Goal: Find contact information: Obtain details needed to contact an individual or organization

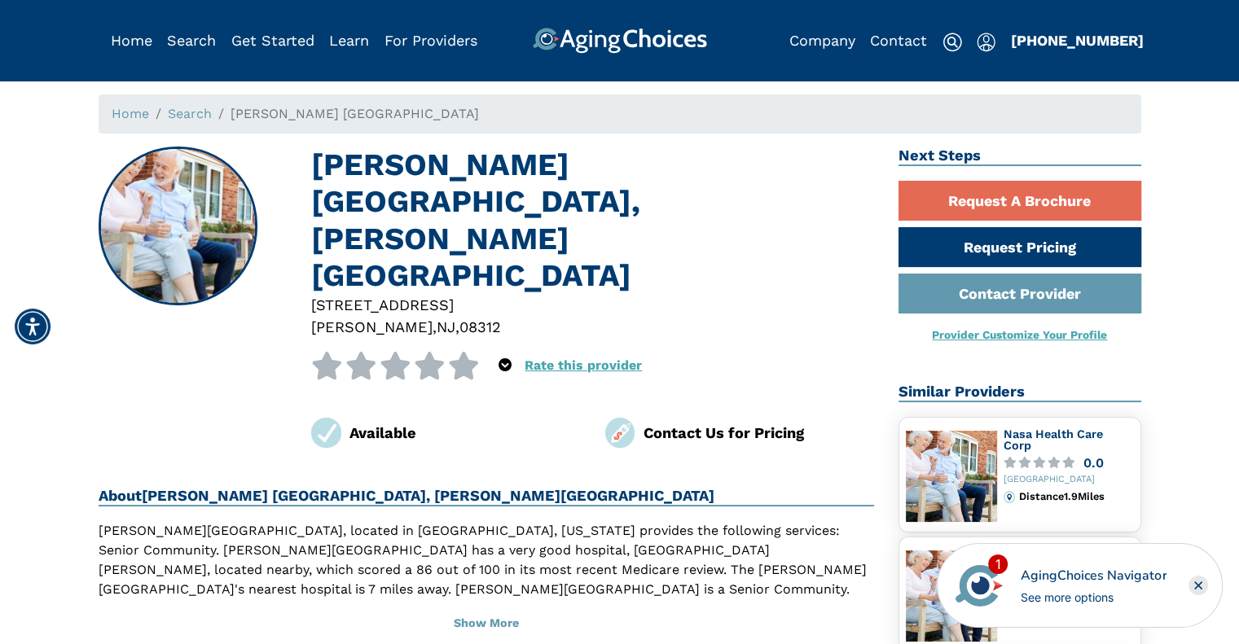
drag, startPoint x: 263, startPoint y: 2, endPoint x: 720, endPoint y: 221, distance: 506.5
click at [720, 294] on div "[STREET_ADDRESS]" at bounding box center [592, 305] width 563 height 22
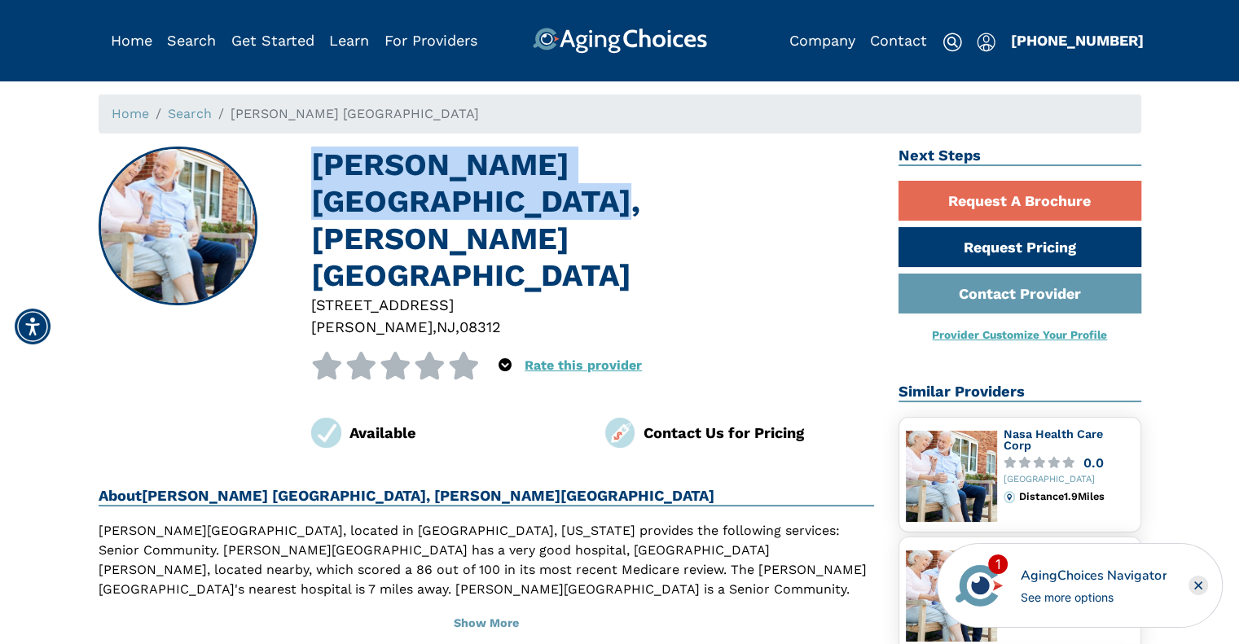
drag, startPoint x: 310, startPoint y: 153, endPoint x: 813, endPoint y: 155, distance: 503.5
click at [813, 155] on div "[PERSON_NAME][GEOGRAPHIC_DATA][PERSON_NAME] [STREET_ADDRESS][PERSON_NAME] 0 out…" at bounding box center [487, 297] width 776 height 301
click at [493, 149] on h1 "[PERSON_NAME] [GEOGRAPHIC_DATA], [PERSON_NAME][GEOGRAPHIC_DATA]" at bounding box center [592, 220] width 563 height 147
